Goal: Task Accomplishment & Management: Manage account settings

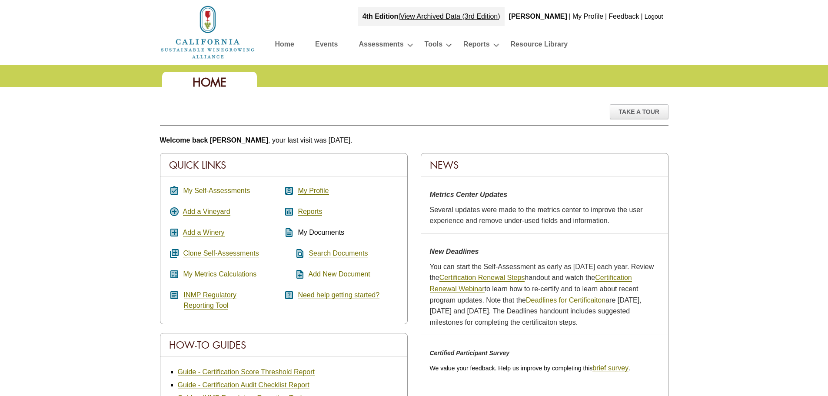
click at [245, 190] on link "My Self-Assessments" at bounding box center [216, 191] width 67 height 8
